Goal: Task Accomplishment & Management: Complete application form

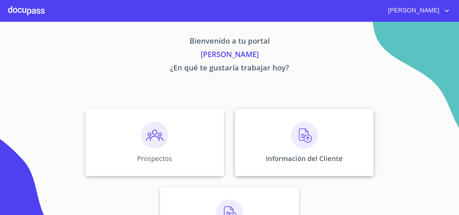
click at [276, 156] on p "Información del Cliente" at bounding box center [304, 158] width 77 height 9
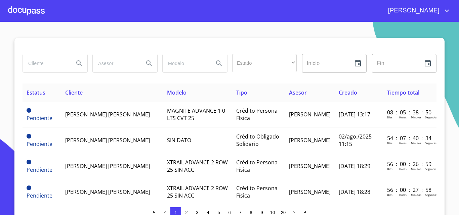
drag, startPoint x: 44, startPoint y: 64, endPoint x: 48, endPoint y: 55, distance: 10.2
click at [45, 61] on input "search" at bounding box center [46, 63] width 46 height 18
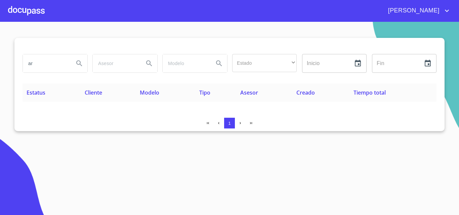
type input "a"
type input "[PERSON_NAME]"
drag, startPoint x: 61, startPoint y: 63, endPoint x: 0, endPoint y: 60, distance: 60.9
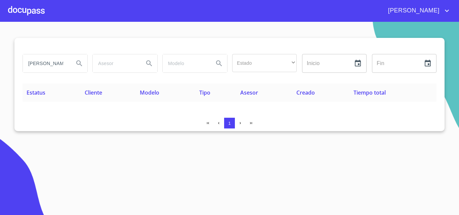
click at [0, 60] on section "[PERSON_NAME] Estado ​ ​ Inicio ​ Fin ​ Estatus Cliente Modelo Tipo Asesor Crea…" at bounding box center [229, 119] width 459 height 194
click at [18, 10] on div at bounding box center [26, 11] width 37 height 22
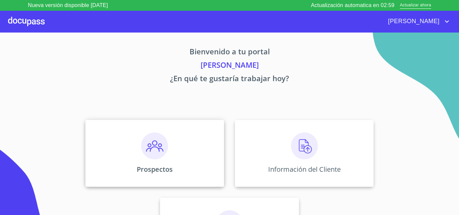
click at [129, 143] on div "Prospectos" at bounding box center [154, 153] width 139 height 67
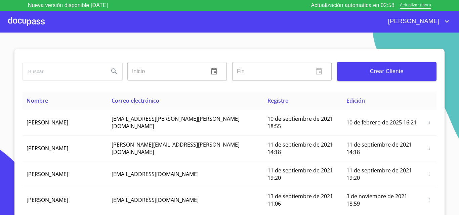
click at [63, 76] on input "search" at bounding box center [63, 71] width 81 height 18
type input "[PERSON_NAME] [PERSON_NAME]"
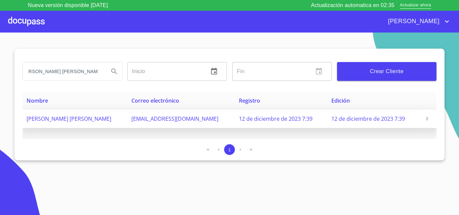
scroll to position [0, 0]
click at [424, 118] on span "button" at bounding box center [427, 119] width 7 height 5
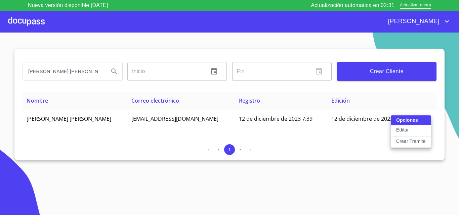
click at [415, 142] on p "Crear Tramite" at bounding box center [411, 141] width 30 height 7
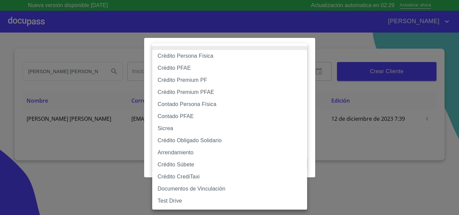
click at [217, 75] on body "Nueva versión disponible [DATE] Actualización automatica en 02:29 Actualizar ah…" at bounding box center [229, 107] width 459 height 215
click at [222, 103] on li "Contado Persona Física" at bounding box center [229, 104] width 155 height 12
type input "60bf975b0d9865ccc2471536"
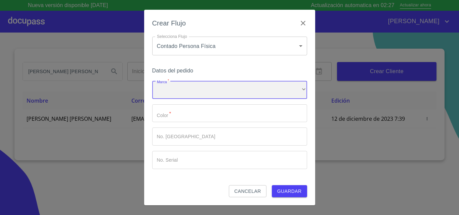
click at [220, 92] on div "​" at bounding box center [229, 90] width 155 height 18
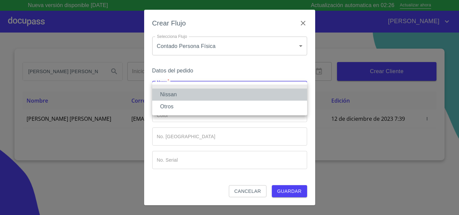
click at [201, 95] on li "Nissan" at bounding box center [229, 95] width 155 height 12
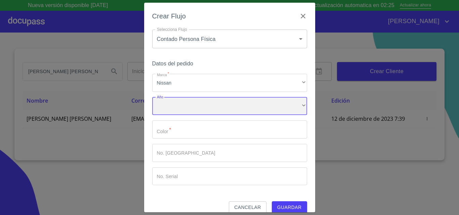
click at [199, 103] on div "​" at bounding box center [229, 106] width 155 height 18
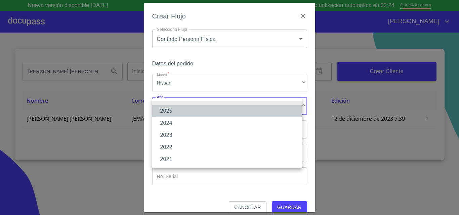
click at [189, 112] on li "2025" at bounding box center [227, 111] width 150 height 12
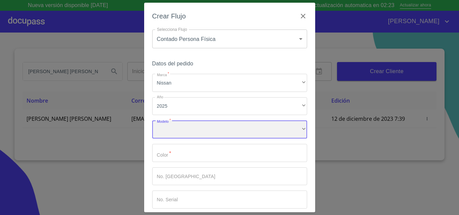
click at [191, 128] on div "​" at bounding box center [229, 130] width 155 height 18
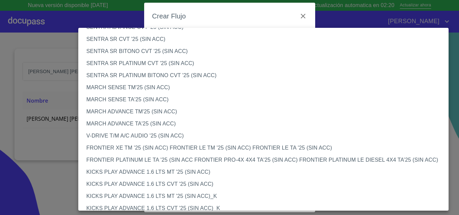
scroll to position [552, 0]
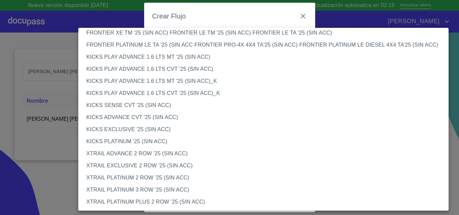
click at [168, 166] on li "XTRAIL EXCLUSIVE 2 ROW '25 (SIN ACC)" at bounding box center [265, 166] width 375 height 12
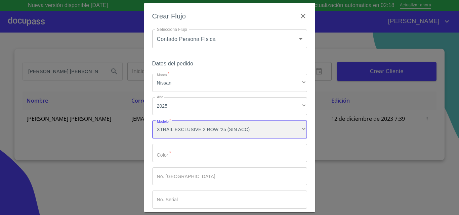
scroll to position [552, 0]
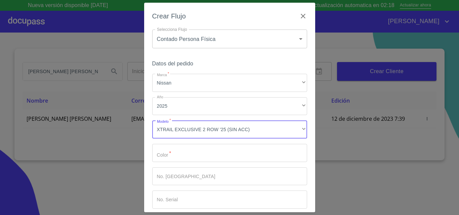
click at [185, 157] on input "Marca   *" at bounding box center [229, 153] width 155 height 18
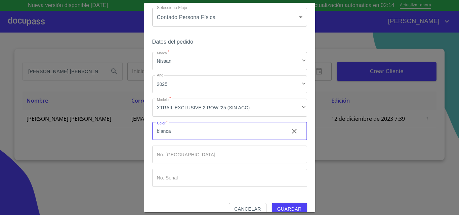
scroll to position [33, 0]
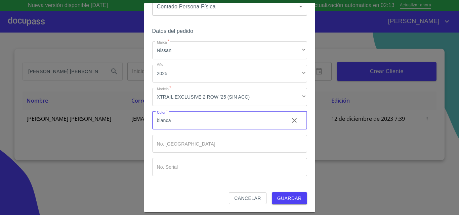
type input "blanca"
click at [280, 197] on span "Guardar" at bounding box center [289, 199] width 25 height 8
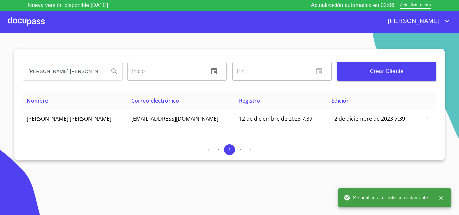
click at [21, 25] on div at bounding box center [26, 22] width 37 height 22
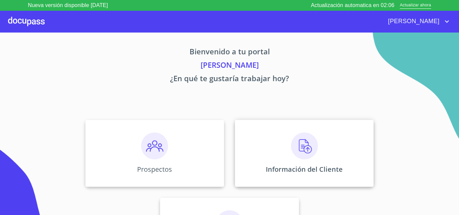
click at [302, 152] on img at bounding box center [304, 146] width 27 height 27
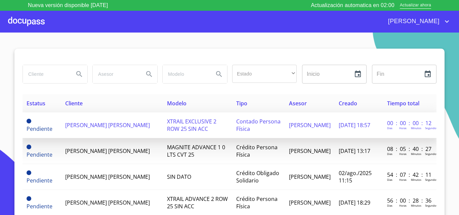
click at [117, 134] on td "[PERSON_NAME] [PERSON_NAME]" at bounding box center [111, 126] width 101 height 26
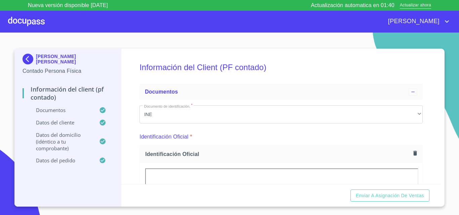
click at [24, 57] on img at bounding box center [29, 59] width 13 height 11
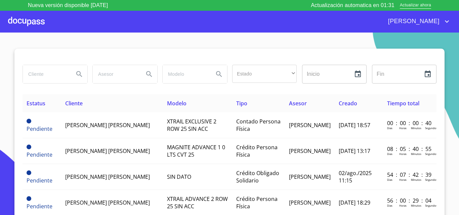
click at [22, 26] on div at bounding box center [26, 22] width 37 height 22
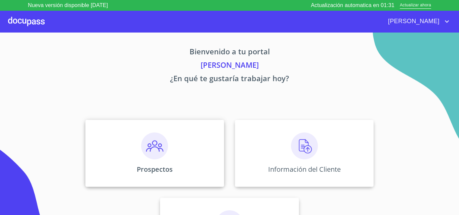
click at [142, 157] on img at bounding box center [154, 146] width 27 height 27
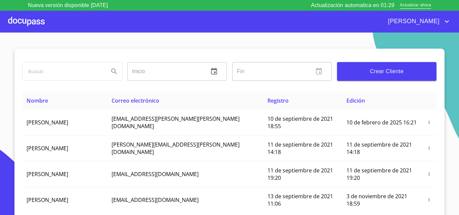
click at [80, 75] on input "search" at bounding box center [63, 71] width 81 height 18
type input "[PERSON_NAME] [PERSON_NAME]"
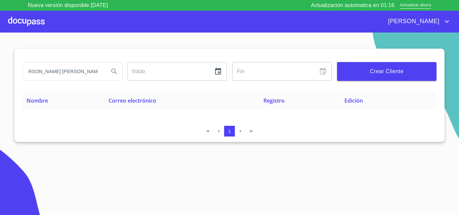
scroll to position [0, 0]
click at [17, 24] on div at bounding box center [26, 22] width 37 height 22
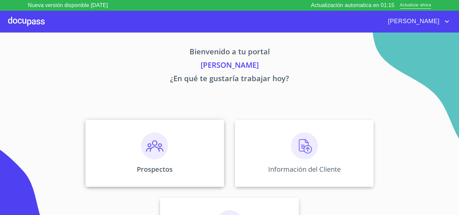
click at [115, 144] on div "Prospectos" at bounding box center [154, 153] width 139 height 67
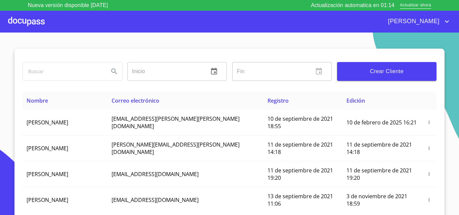
click at [73, 73] on input "search" at bounding box center [63, 71] width 81 height 18
type input "[PERSON_NAME] [PERSON_NAME]"
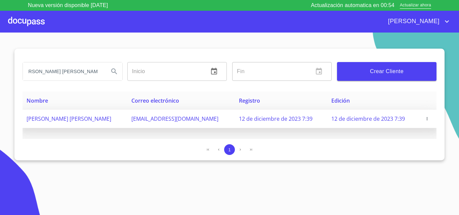
scroll to position [0, 0]
click at [427, 117] on icon "button" at bounding box center [427, 119] width 5 height 5
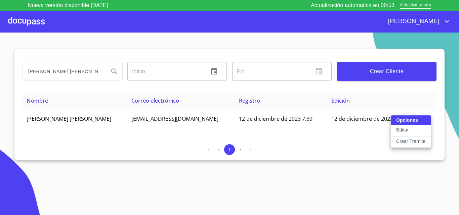
click at [407, 142] on p "Crear Tramite" at bounding box center [411, 141] width 30 height 7
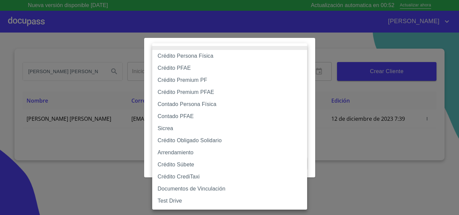
click at [263, 79] on body "Nueva versión disponible [DATE] Actualización automatica en 00:52 Actualizar ah…" at bounding box center [229, 107] width 459 height 215
click at [213, 58] on li "Crédito Persona Física" at bounding box center [229, 56] width 155 height 12
type input "6009fb3c7d1714eb8809aa97"
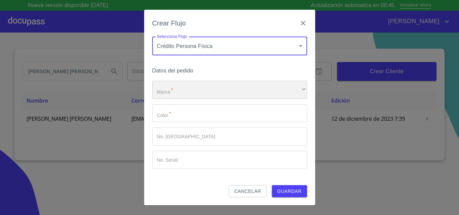
click at [217, 91] on div "​" at bounding box center [229, 90] width 155 height 18
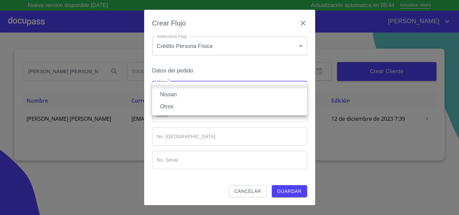
click at [195, 94] on li "Nissan" at bounding box center [229, 95] width 155 height 12
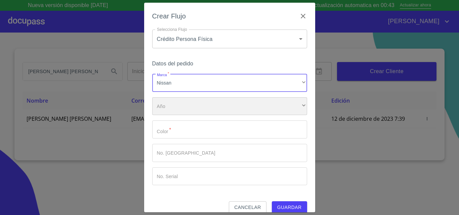
click at [189, 102] on div "​" at bounding box center [229, 106] width 155 height 18
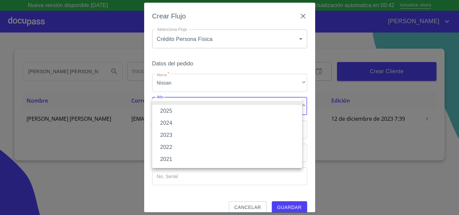
click at [180, 112] on li "2025" at bounding box center [227, 111] width 150 height 12
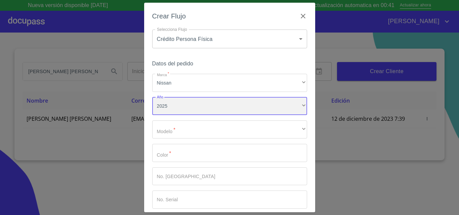
click at [187, 103] on div "2025" at bounding box center [229, 106] width 155 height 18
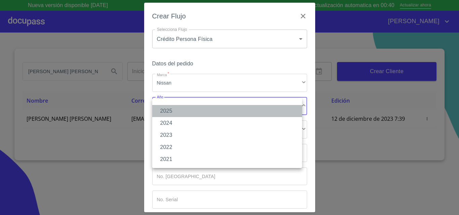
click at [189, 112] on li "2025" at bounding box center [227, 111] width 150 height 12
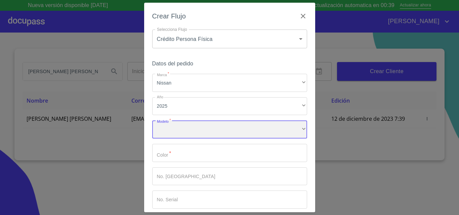
click at [189, 127] on div "​" at bounding box center [229, 130] width 155 height 18
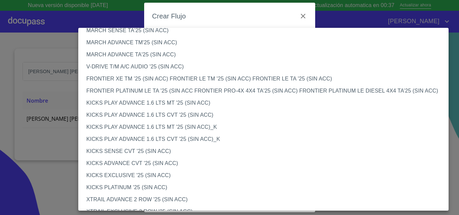
scroll to position [552, 0]
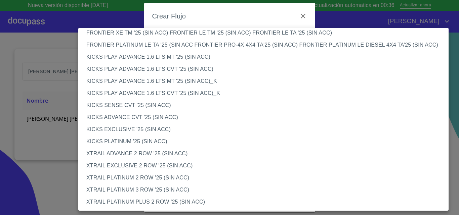
click at [131, 167] on li "XTRAIL EXCLUSIVE 2 ROW '25 (SIN ACC)" at bounding box center [265, 166] width 375 height 12
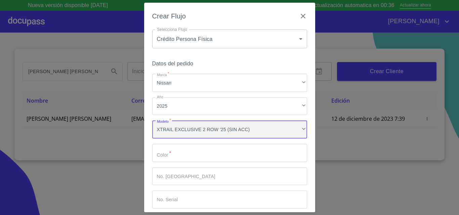
scroll to position [552, 0]
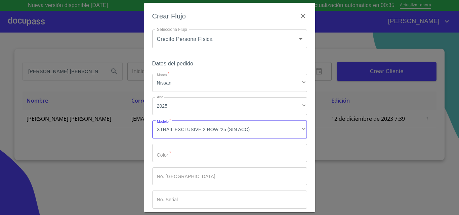
click at [177, 160] on input "Marca   *" at bounding box center [229, 153] width 155 height 18
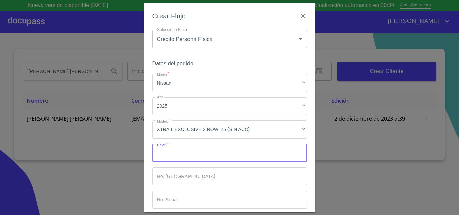
type input "p"
type input "blanca"
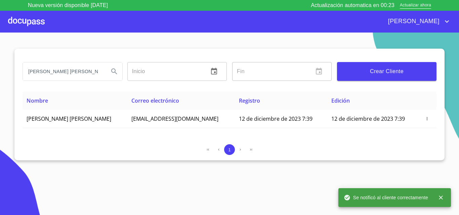
click at [24, 24] on div at bounding box center [26, 22] width 37 height 22
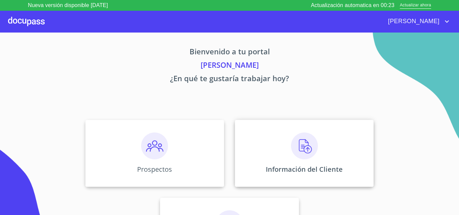
click at [310, 149] on img at bounding box center [304, 146] width 27 height 27
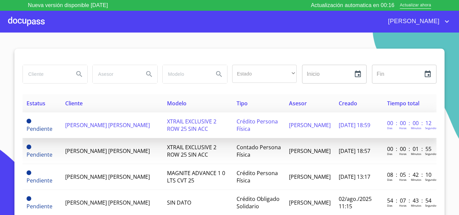
click at [129, 129] on td "[PERSON_NAME] [PERSON_NAME]" at bounding box center [112, 126] width 102 height 26
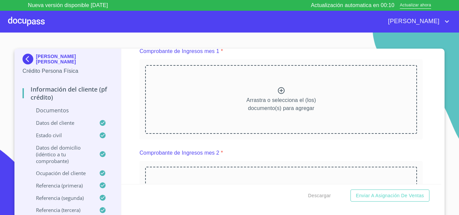
scroll to position [672, 0]
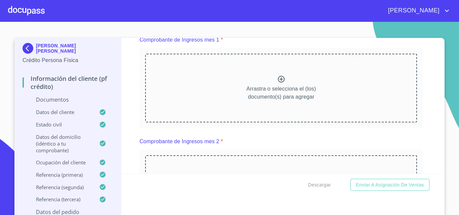
scroll to position [672, 0]
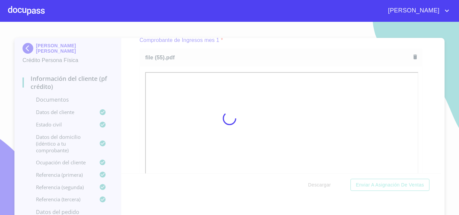
click at [427, 146] on div at bounding box center [229, 119] width 459 height 194
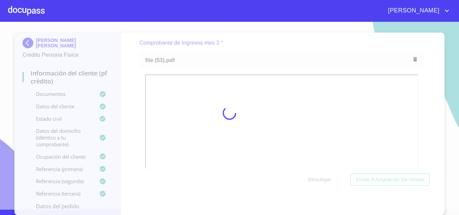
scroll to position [5, 0]
click at [418, 114] on div at bounding box center [229, 113] width 459 height 194
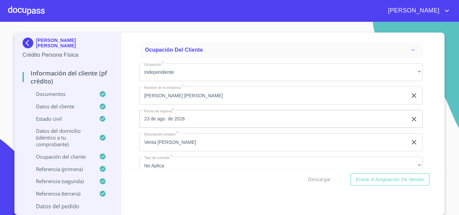
scroll to position [2957, 0]
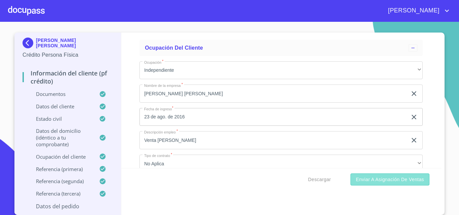
click at [381, 183] on span "Enviar a Asignación de Ventas" at bounding box center [390, 180] width 68 height 8
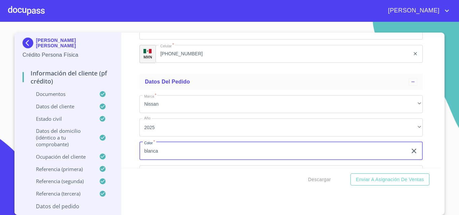
type input "blanca"
click at [350, 174] on button "Enviar a Asignación de Ventas" at bounding box center [389, 180] width 79 height 12
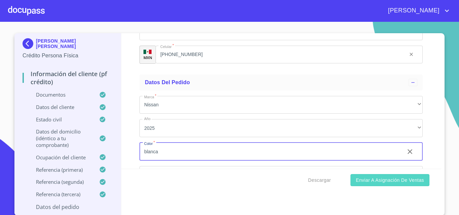
click at [375, 178] on span "Enviar a Asignación de Ventas" at bounding box center [390, 180] width 68 height 8
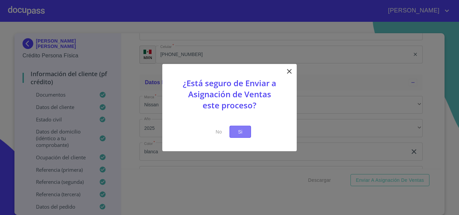
click at [239, 131] on span "Si" at bounding box center [240, 132] width 11 height 8
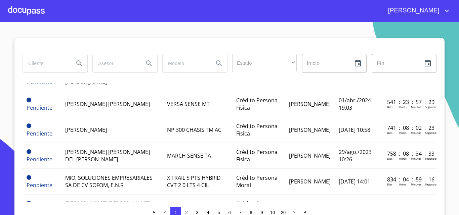
scroll to position [605, 0]
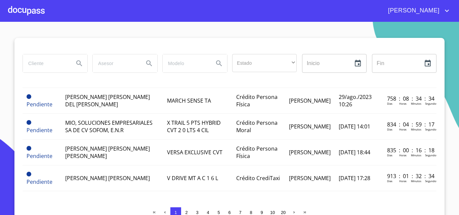
click at [185, 213] on span "2" at bounding box center [186, 212] width 2 height 5
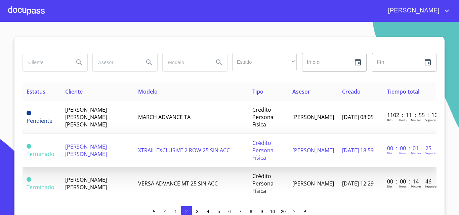
scroll to position [0, 0]
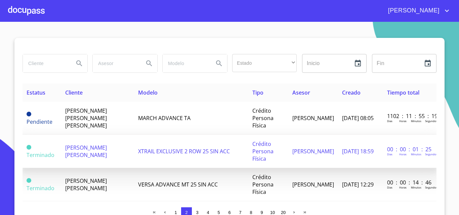
click at [139, 152] on span "XTRAIL EXCLUSIVE 2 ROW 25 SIN ACC" at bounding box center [184, 151] width 92 height 7
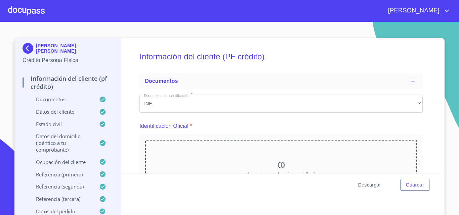
click at [371, 186] on span "Descargar" at bounding box center [369, 185] width 23 height 8
